Goal: Task Accomplishment & Management: Manage account settings

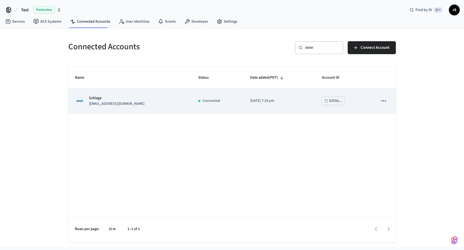
click at [385, 100] on icon "sticky table" at bounding box center [383, 100] width 7 height 7
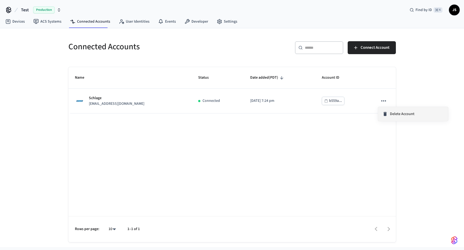
click at [395, 114] on span "Delete Account" at bounding box center [402, 113] width 25 height 5
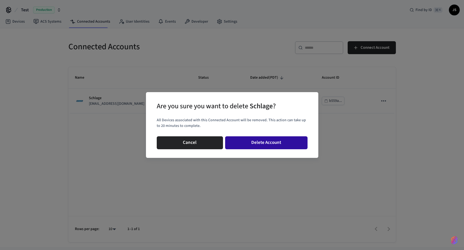
click at [265, 142] on button "Delete Account" at bounding box center [266, 142] width 82 height 13
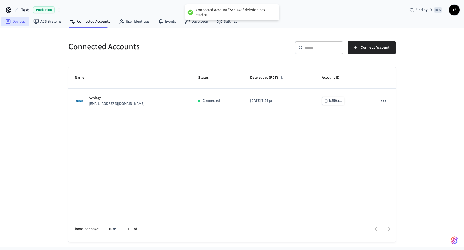
click at [19, 22] on link "Devices" at bounding box center [15, 22] width 28 height 10
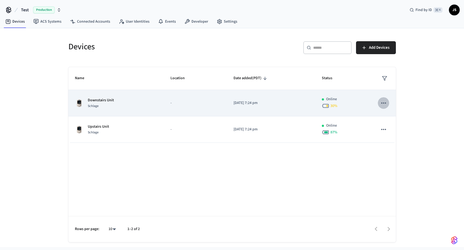
click at [386, 102] on icon "sticky table" at bounding box center [383, 102] width 7 height 7
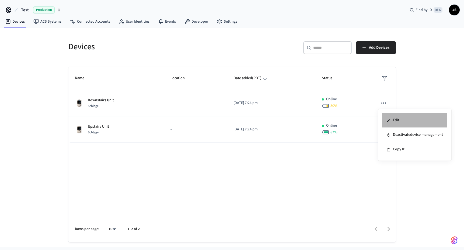
click at [400, 122] on li "Edit" at bounding box center [414, 120] width 65 height 15
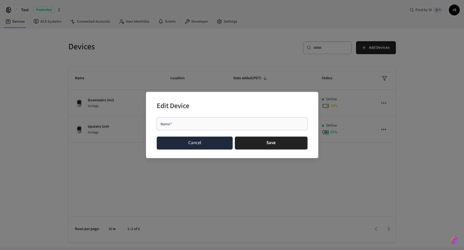
click at [192, 145] on button "Cancel" at bounding box center [195, 143] width 76 height 13
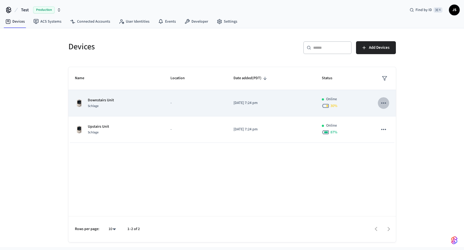
click at [383, 101] on icon "sticky table" at bounding box center [383, 102] width 7 height 7
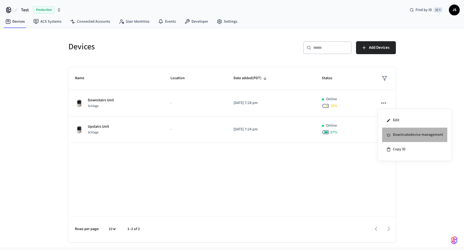
click at [402, 135] on li "Deactivate device management" at bounding box center [414, 135] width 65 height 15
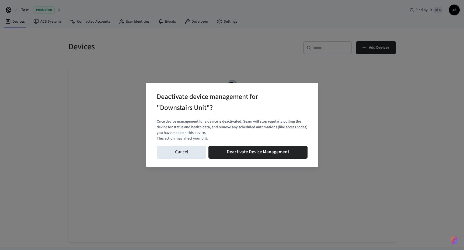
click at [243, 49] on div "Deactivate device management for "Downstairs Unit"? Once device management for …" at bounding box center [232, 125] width 464 height 250
